Goal: Contribute content: Add original content to the website for others to see

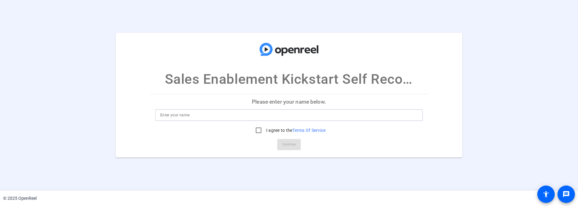
click at [211, 113] on input at bounding box center [288, 114] width 257 height 7
type input "Nate Suda"
click at [260, 132] on input "I agree to the Terms Of Service" at bounding box center [258, 130] width 12 height 12
checkbox input "true"
click at [292, 144] on span "Continue" at bounding box center [289, 144] width 14 height 9
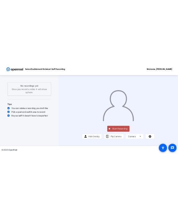
scroll to position [8, 0]
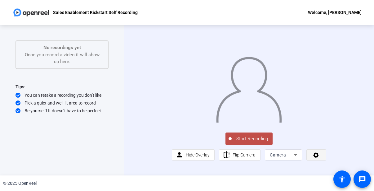
click at [324, 161] on span at bounding box center [316, 154] width 19 height 15
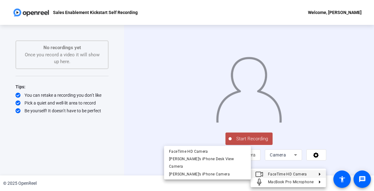
click at [308, 144] on div at bounding box center [187, 95] width 374 height 191
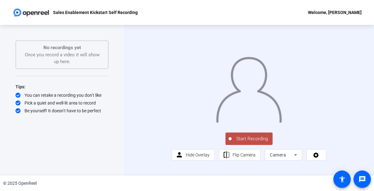
click at [297, 158] on icon at bounding box center [295, 154] width 7 height 7
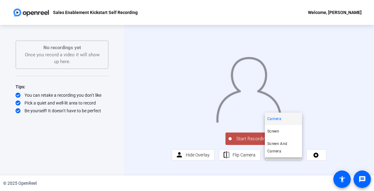
click at [326, 147] on div at bounding box center [187, 95] width 374 height 191
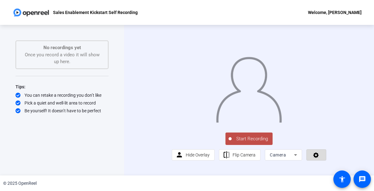
click at [317, 158] on icon at bounding box center [317, 155] width 6 height 6
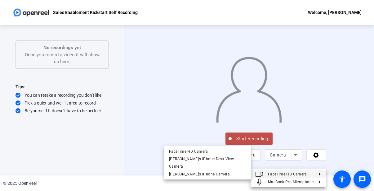
click at [321, 152] on div at bounding box center [187, 95] width 374 height 191
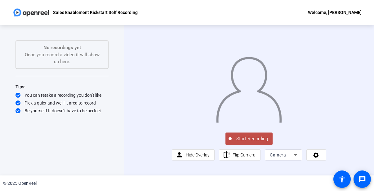
click at [257, 142] on span "Start Recording" at bounding box center [252, 138] width 41 height 7
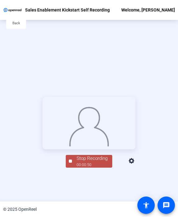
click at [95, 162] on div "Stop Recording" at bounding box center [92, 158] width 31 height 7
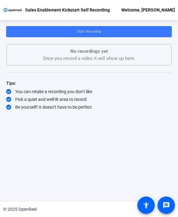
scroll to position [0, 0]
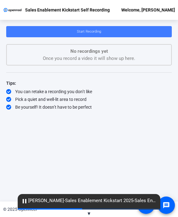
click at [102, 31] on span at bounding box center [89, 31] width 166 height 15
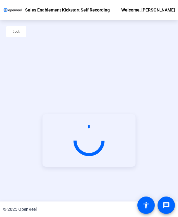
click at [107, 57] on div "Start Recording" at bounding box center [89, 141] width 178 height 182
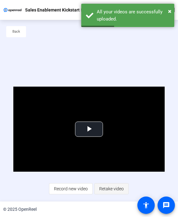
click at [110, 190] on span "Retake video" at bounding box center [111, 189] width 25 height 12
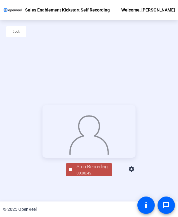
click at [97, 170] on div "Stop Recording" at bounding box center [92, 166] width 31 height 7
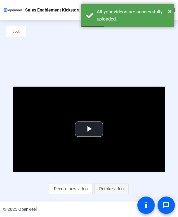
click at [120, 191] on span "Retake video" at bounding box center [111, 189] width 25 height 12
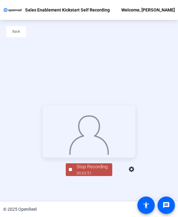
click at [99, 170] on div "Stop Recording" at bounding box center [92, 166] width 31 height 7
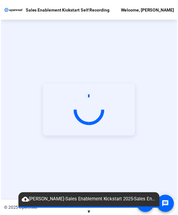
scroll to position [30, 0]
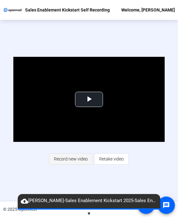
click at [77, 159] on span "Record new video" at bounding box center [71, 159] width 34 height 12
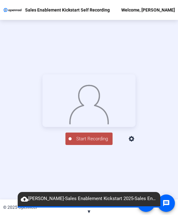
click at [93, 142] on span "Start Recording" at bounding box center [92, 138] width 41 height 7
click at [90, 139] on div "Stop Recording" at bounding box center [92, 135] width 31 height 7
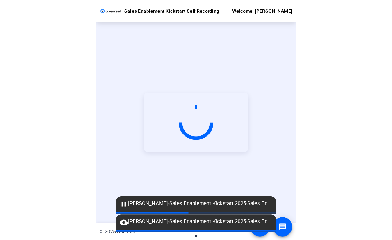
scroll to position [0, 0]
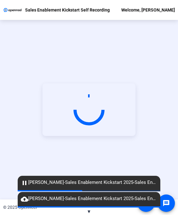
click at [25, 198] on mat-icon "cloud_upload" at bounding box center [24, 198] width 7 height 7
click at [57, 146] on div "Start Recording" at bounding box center [89, 109] width 178 height 179
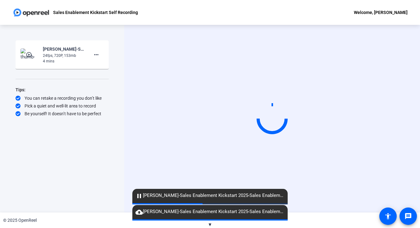
click at [215, 199] on span "pause [PERSON_NAME]-Sales Enablement Kickstart 2025-Sales Enablement Kickstart …" at bounding box center [209, 195] width 155 height 7
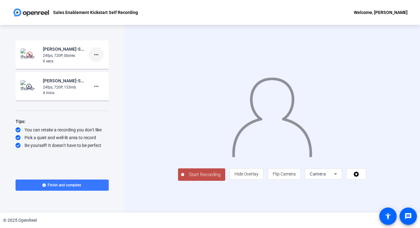
click at [103, 55] on span at bounding box center [96, 54] width 15 height 15
click at [33, 56] on div at bounding box center [210, 114] width 420 height 228
click at [30, 53] on img at bounding box center [29, 55] width 6 height 6
click at [93, 52] on mat-icon "more_horiz" at bounding box center [96, 54] width 7 height 7
click at [106, 69] on span "Delete clip" at bounding box center [106, 67] width 25 height 7
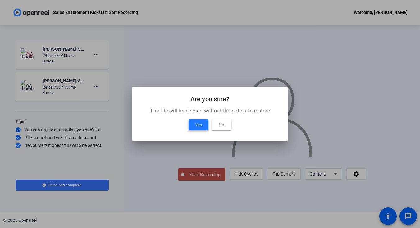
click at [196, 125] on span "Yes" at bounding box center [198, 124] width 7 height 7
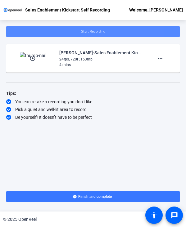
click at [119, 33] on span at bounding box center [93, 31] width 174 height 15
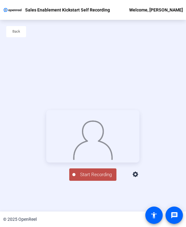
click at [106, 179] on span "Start Recording" at bounding box center [95, 174] width 41 height 7
click at [97, 176] on div "Stop Recording" at bounding box center [95, 172] width 31 height 7
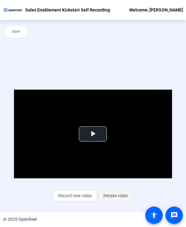
click at [118, 197] on span "Retake video" at bounding box center [115, 196] width 25 height 12
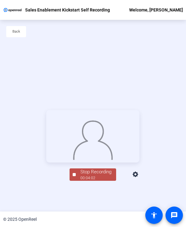
click at [102, 176] on div "Stop Recording" at bounding box center [95, 172] width 31 height 7
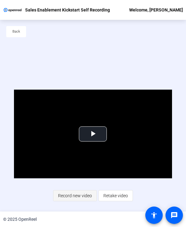
click at [66, 196] on span "Record new video" at bounding box center [75, 196] width 34 height 12
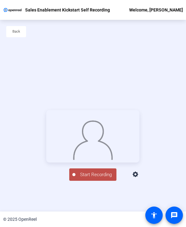
click at [108, 179] on span "Start Recording" at bounding box center [95, 174] width 41 height 7
click at [88, 176] on div "Stop Recording" at bounding box center [95, 172] width 31 height 7
